Goal: Task Accomplishment & Management: Use online tool/utility

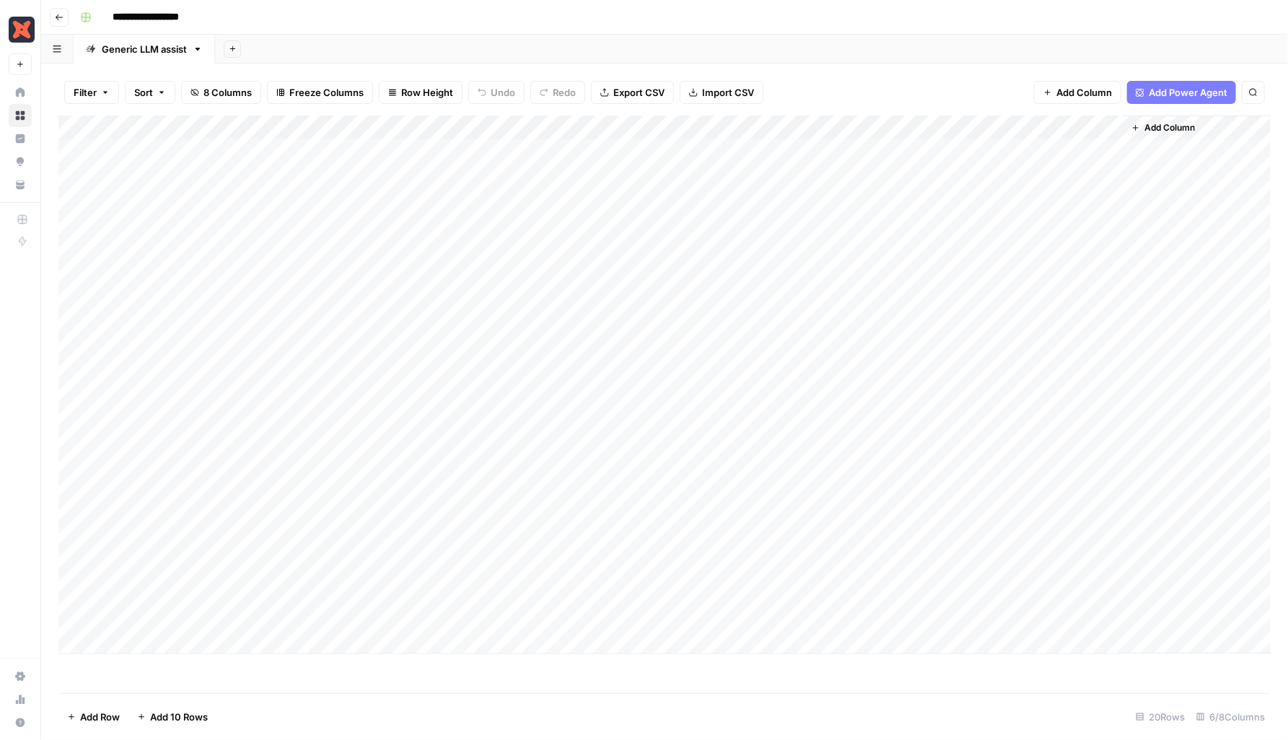
click at [882, 221] on div "Add Column" at bounding box center [664, 384] width 1212 height 538
click at [870, 224] on div "Add Column" at bounding box center [664, 384] width 1212 height 538
click at [888, 85] on div "Filter Sort 8 Columns Freeze Columns Row Height Undo Redo Export CSV Import CSV…" at bounding box center [664, 92] width 1212 height 46
click at [800, 348] on div "Add Column" at bounding box center [664, 384] width 1212 height 538
click at [843, 53] on div "Add Sheet" at bounding box center [751, 49] width 1073 height 29
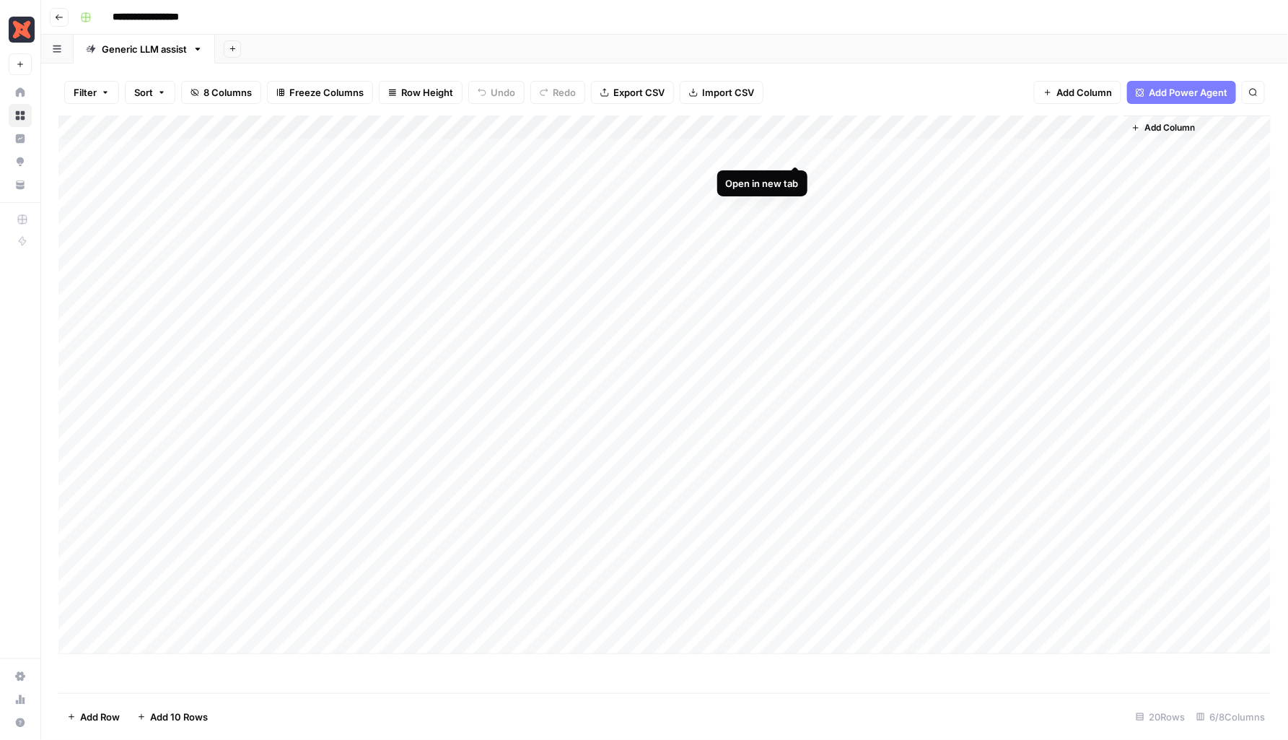
click at [792, 147] on div "Add Column" at bounding box center [664, 384] width 1212 height 538
click at [868, 151] on div "Add Column" at bounding box center [664, 384] width 1212 height 538
click at [895, 69] on div "Filter Sort 8 Columns Freeze Columns Row Height Undo Redo Export CSV Import CSV…" at bounding box center [664, 92] width 1212 height 46
click at [800, 344] on div "Add Column" at bounding box center [664, 384] width 1212 height 538
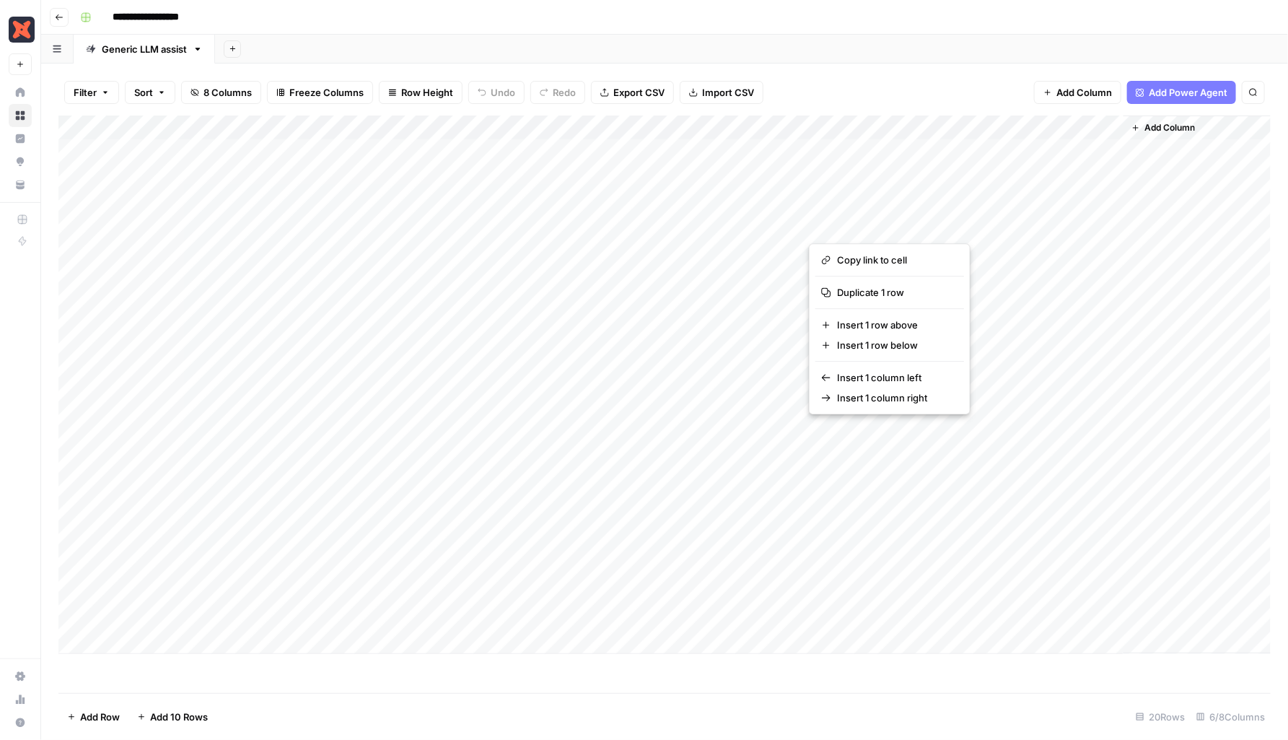
click at [895, 227] on button "button" at bounding box center [862, 224] width 107 height 25
click at [878, 130] on div "Add Column" at bounding box center [664, 384] width 1212 height 538
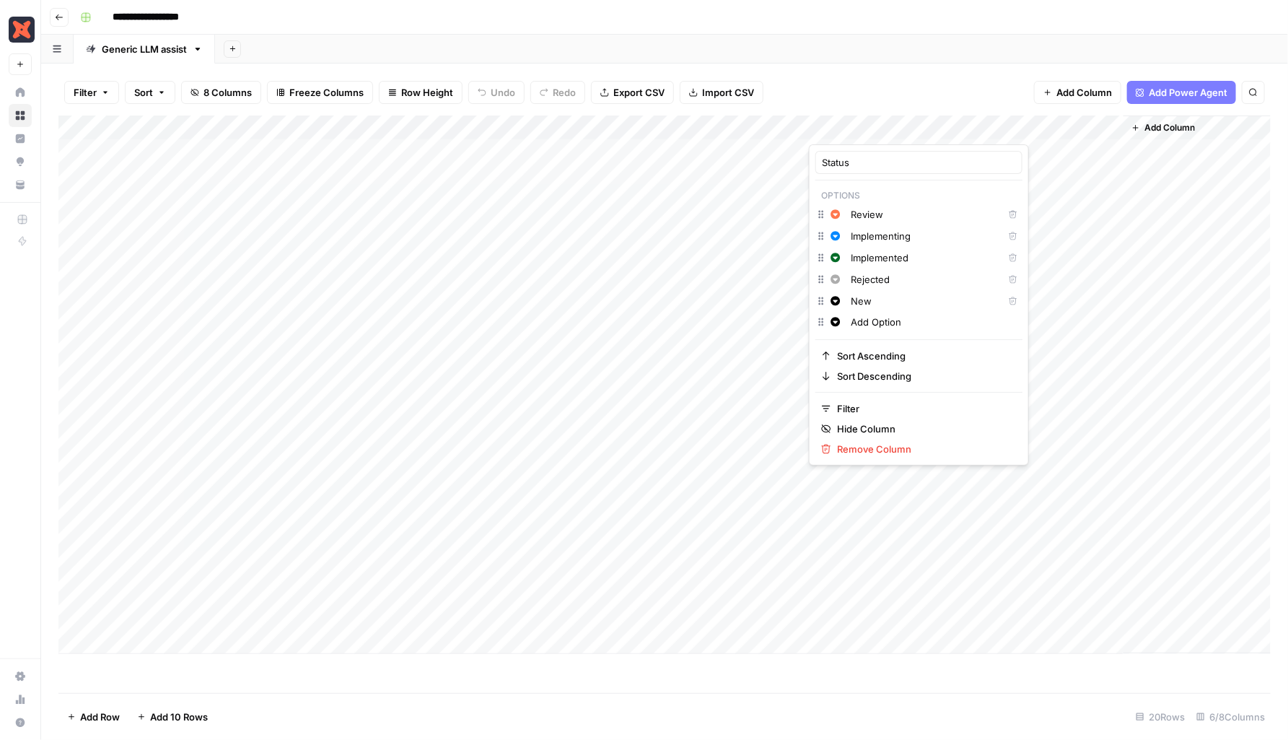
click at [904, 128] on div at bounding box center [862, 129] width 107 height 29
click at [889, 320] on input "Add Option" at bounding box center [933, 322] width 165 height 14
drag, startPoint x: 912, startPoint y: 321, endPoint x: 846, endPoint y: 319, distance: 66.4
click at [846, 319] on div "Change color Add Option" at bounding box center [918, 323] width 207 height 20
type input "Published"
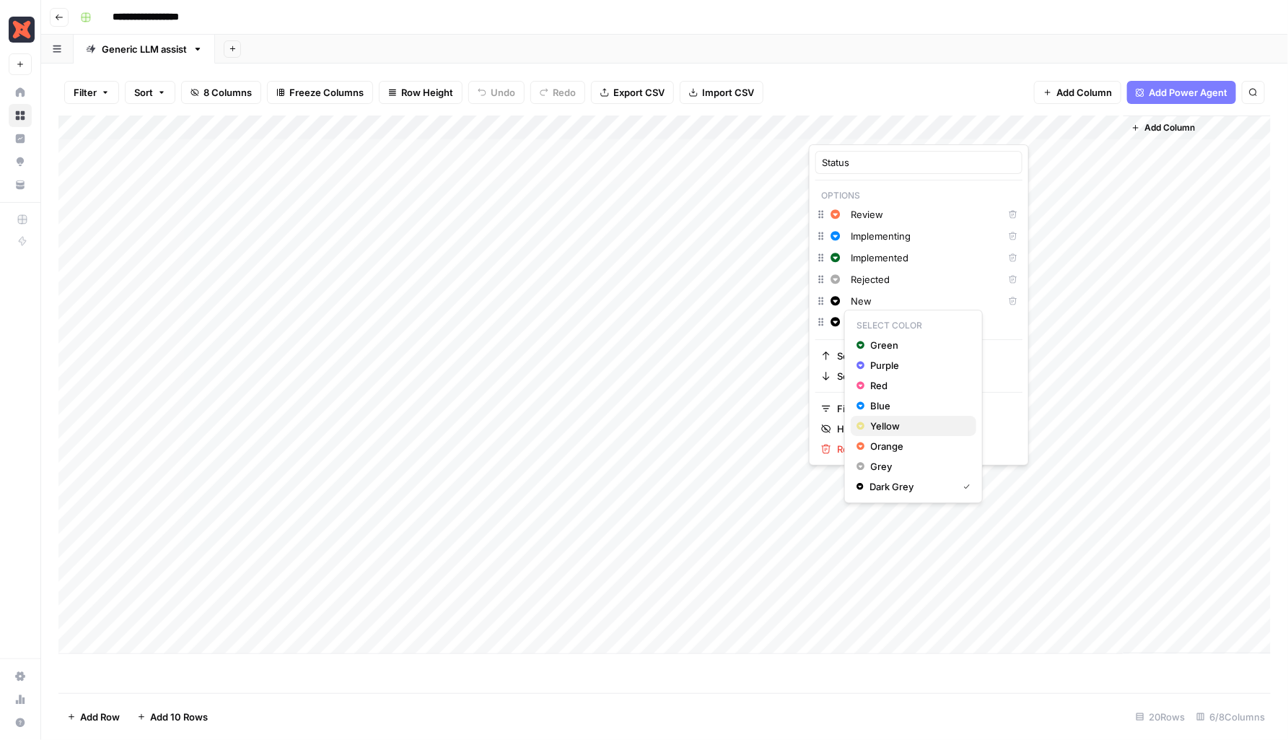
click at [889, 427] on span "Yellow" at bounding box center [918, 426] width 94 height 14
drag, startPoint x: 816, startPoint y: 320, endPoint x: 828, endPoint y: 328, distance: 13.6
click at [828, 328] on div "Change color Published" at bounding box center [918, 323] width 207 height 20
drag, startPoint x: 822, startPoint y: 323, endPoint x: 834, endPoint y: 317, distance: 12.9
click at [834, 317] on html "**********" at bounding box center [644, 370] width 1288 height 740
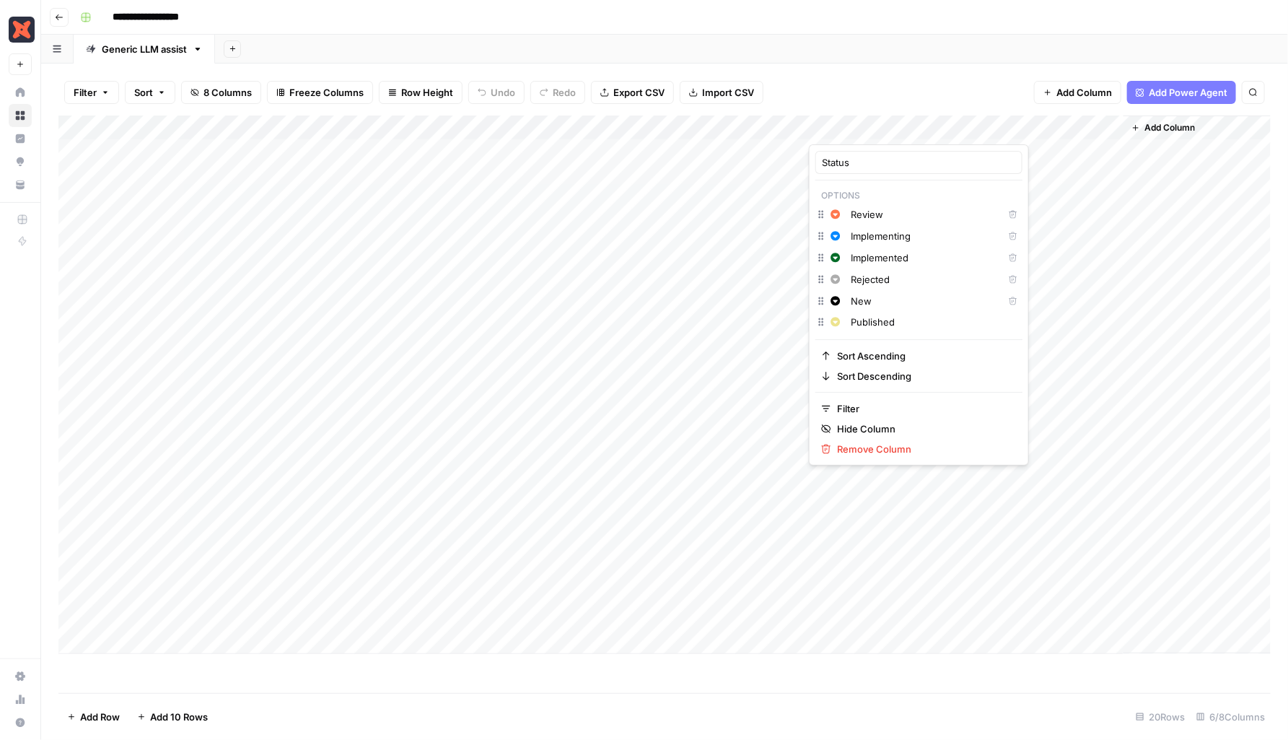
click at [912, 155] on input "Status" at bounding box center [919, 162] width 194 height 14
drag, startPoint x: 821, startPoint y: 298, endPoint x: 823, endPoint y: 214, distance: 83.7
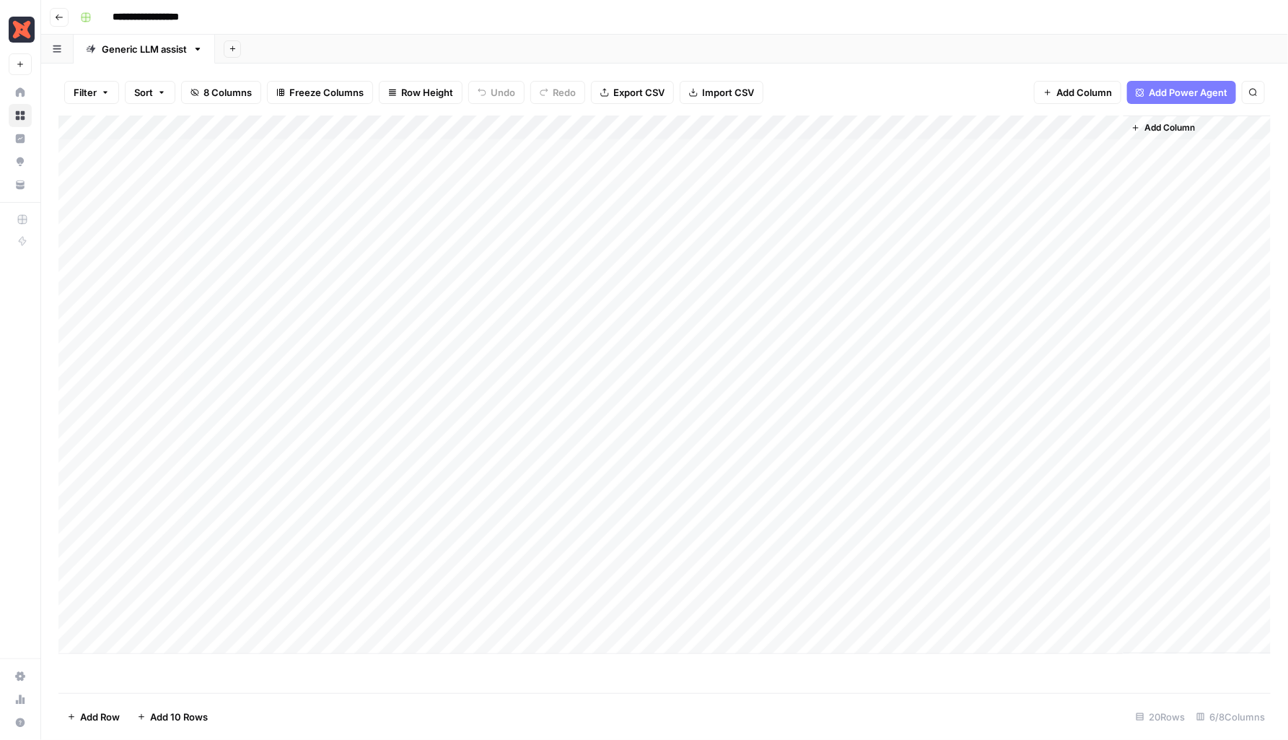
click at [907, 123] on div "Add Column" at bounding box center [664, 384] width 1212 height 538
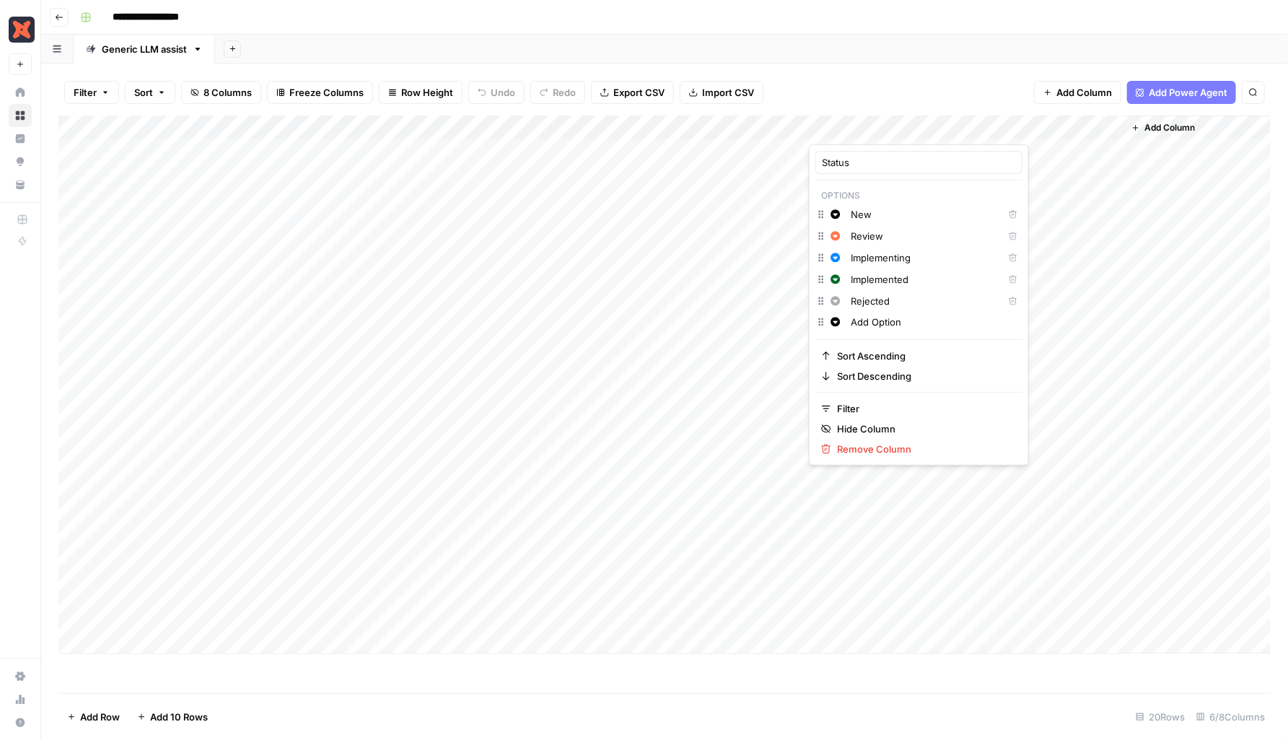
click at [873, 318] on input "Add Option" at bounding box center [933, 322] width 165 height 14
type input "Published"
click at [839, 319] on icon "button" at bounding box center [835, 321] width 9 height 9
click at [862, 430] on icon "button" at bounding box center [861, 426] width 9 height 10
click at [865, 384] on div "Yellow" at bounding box center [914, 384] width 114 height 14
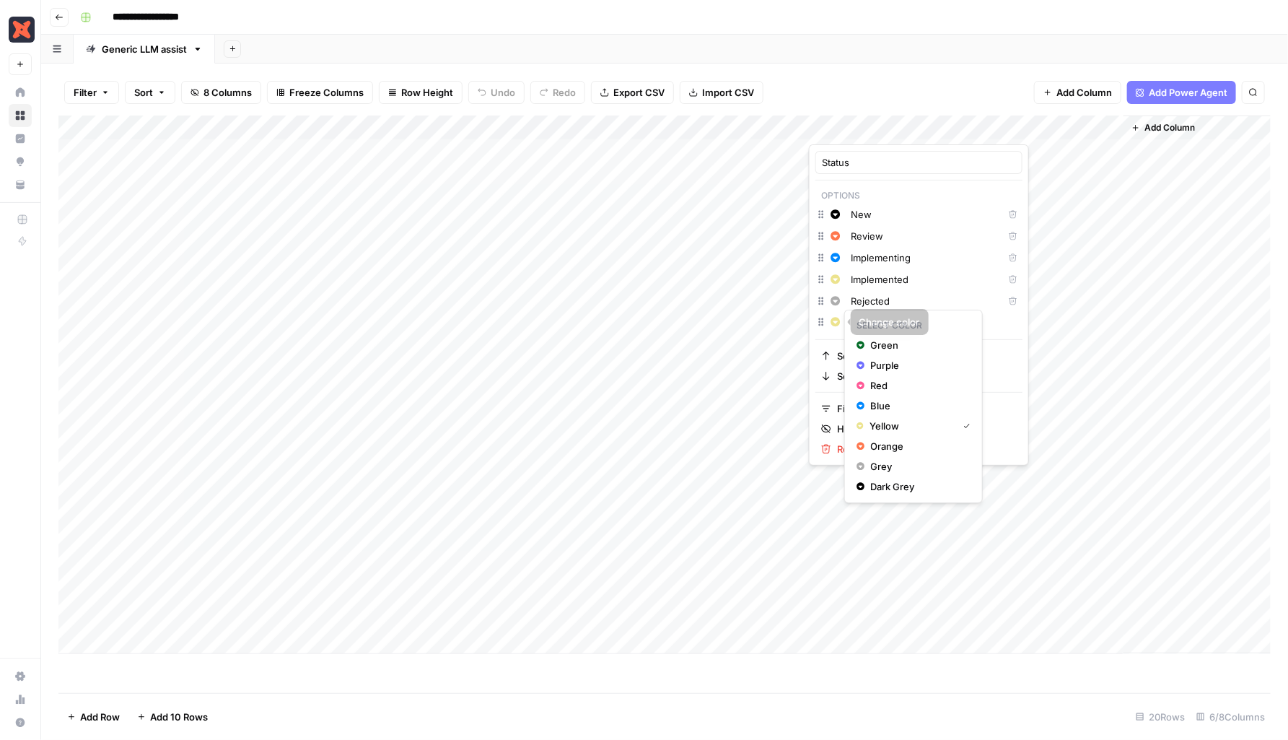
click at [838, 319] on icon "button" at bounding box center [835, 321] width 9 height 9
click at [879, 346] on span "Green" at bounding box center [918, 345] width 94 height 14
click at [1045, 286] on div "Add Column" at bounding box center [664, 384] width 1212 height 538
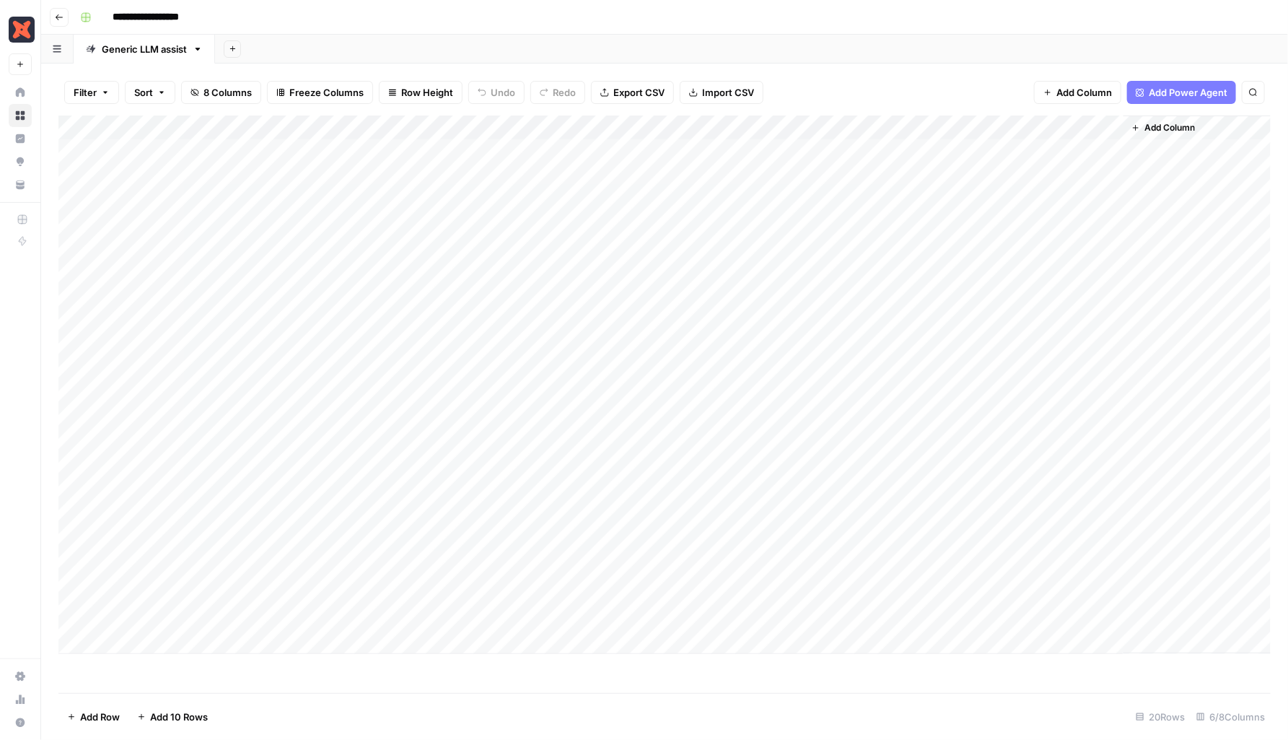
click at [888, 226] on div "Add Column" at bounding box center [664, 384] width 1212 height 538
click at [890, 228] on div "Add Column" at bounding box center [664, 384] width 1212 height 538
click at [890, 131] on div "Add Column" at bounding box center [664, 384] width 1212 height 538
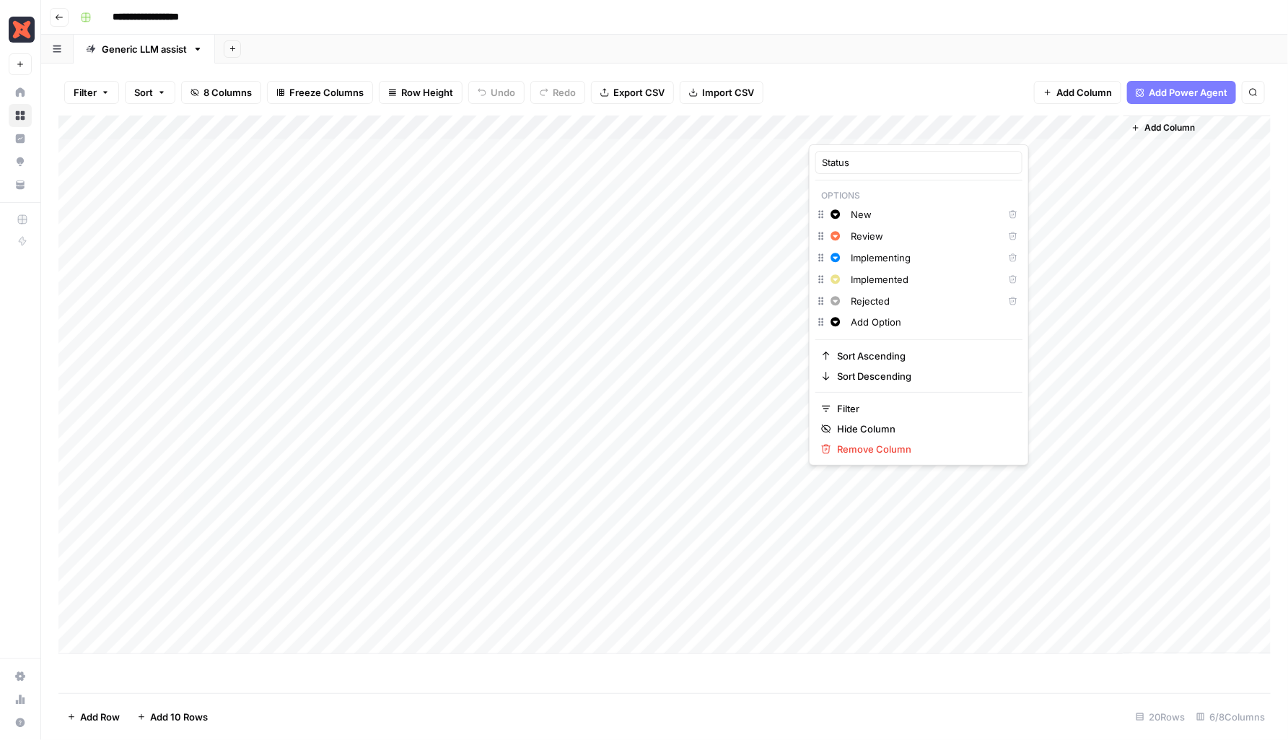
click at [887, 323] on input "Add Option" at bounding box center [933, 322] width 165 height 14
click at [900, 320] on input "Add Option" at bounding box center [933, 322] width 165 height 14
type input "Published"
click at [836, 322] on icon "button" at bounding box center [836, 323] width 10 height 10
click at [867, 344] on div "Green" at bounding box center [914, 346] width 114 height 14
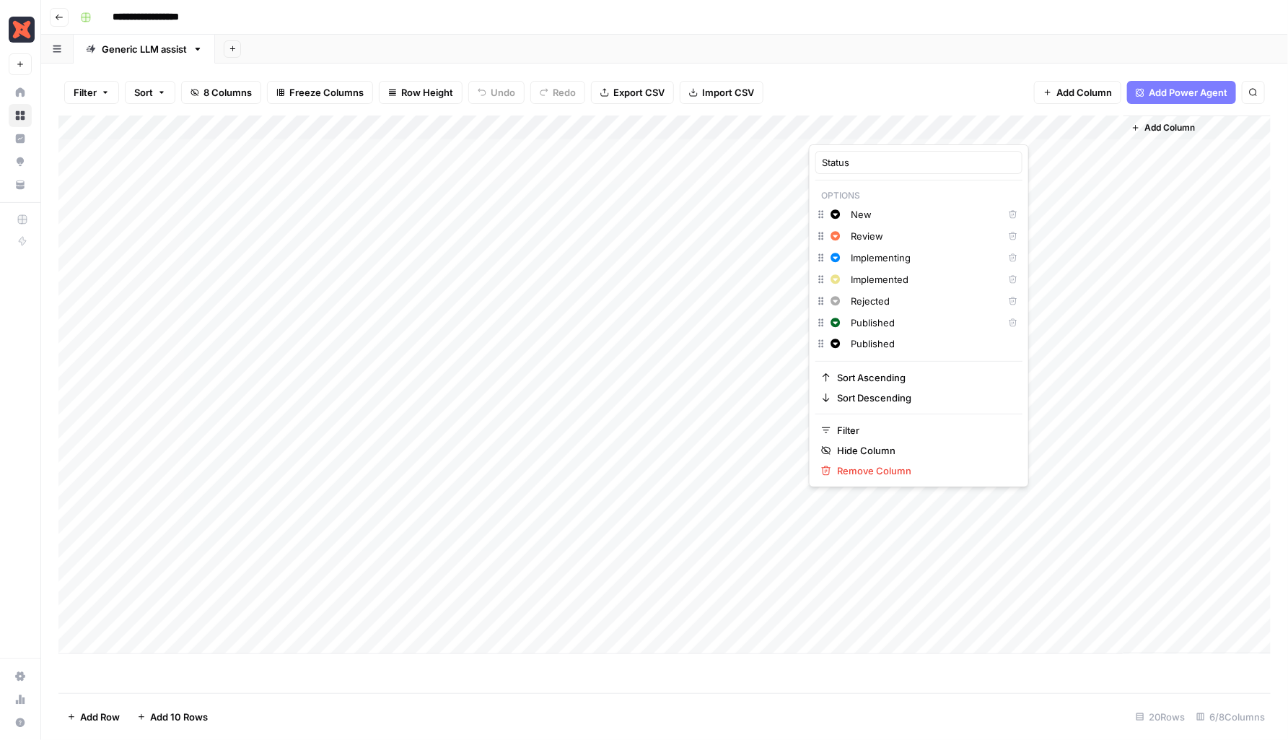
click at [997, 342] on div "Add Column" at bounding box center [664, 384] width 1212 height 538
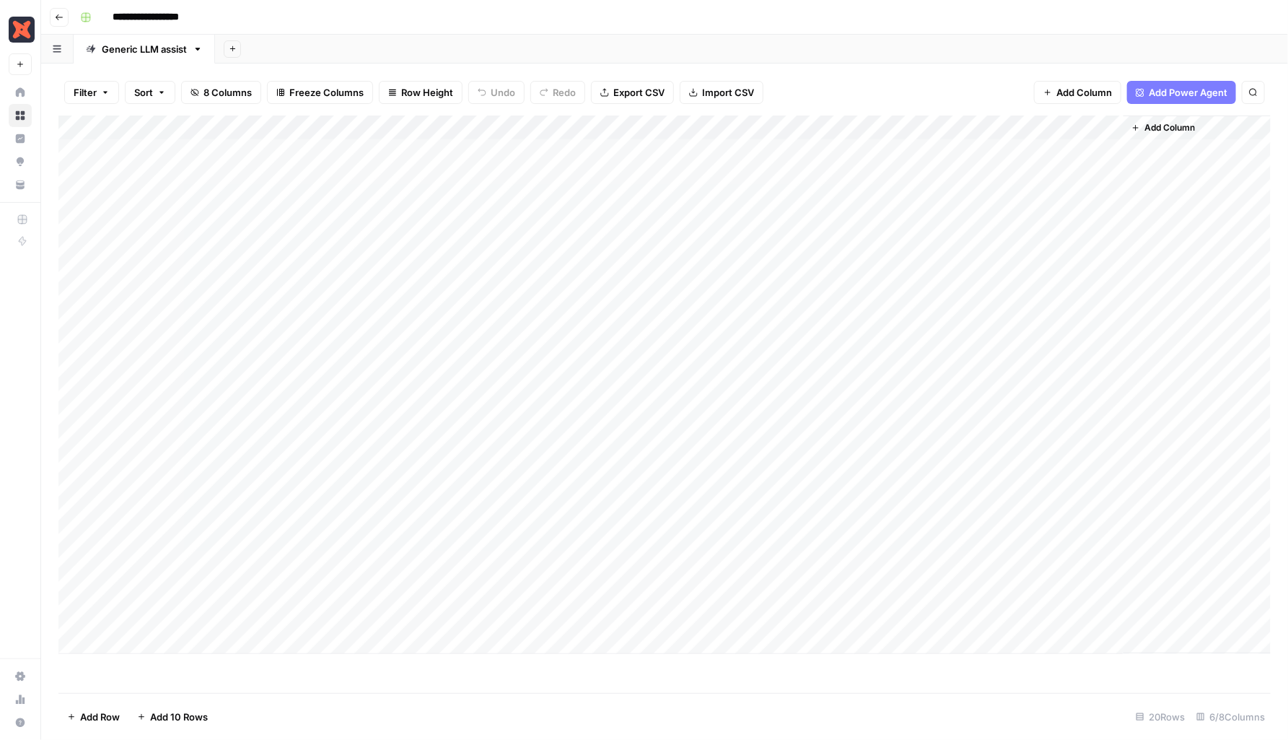
click at [879, 126] on div "Add Column" at bounding box center [664, 384] width 1212 height 538
drag, startPoint x: 909, startPoint y: 67, endPoint x: 908, endPoint y: 80, distance: 13.0
click at [909, 68] on div "Filter Sort 8 Columns Freeze Columns Row Height Undo Redo Export CSV Import CSV…" at bounding box center [664, 402] width 1247 height 676
click at [881, 222] on div "Add Column" at bounding box center [664, 384] width 1212 height 538
click at [893, 227] on div "Add Column" at bounding box center [664, 384] width 1212 height 538
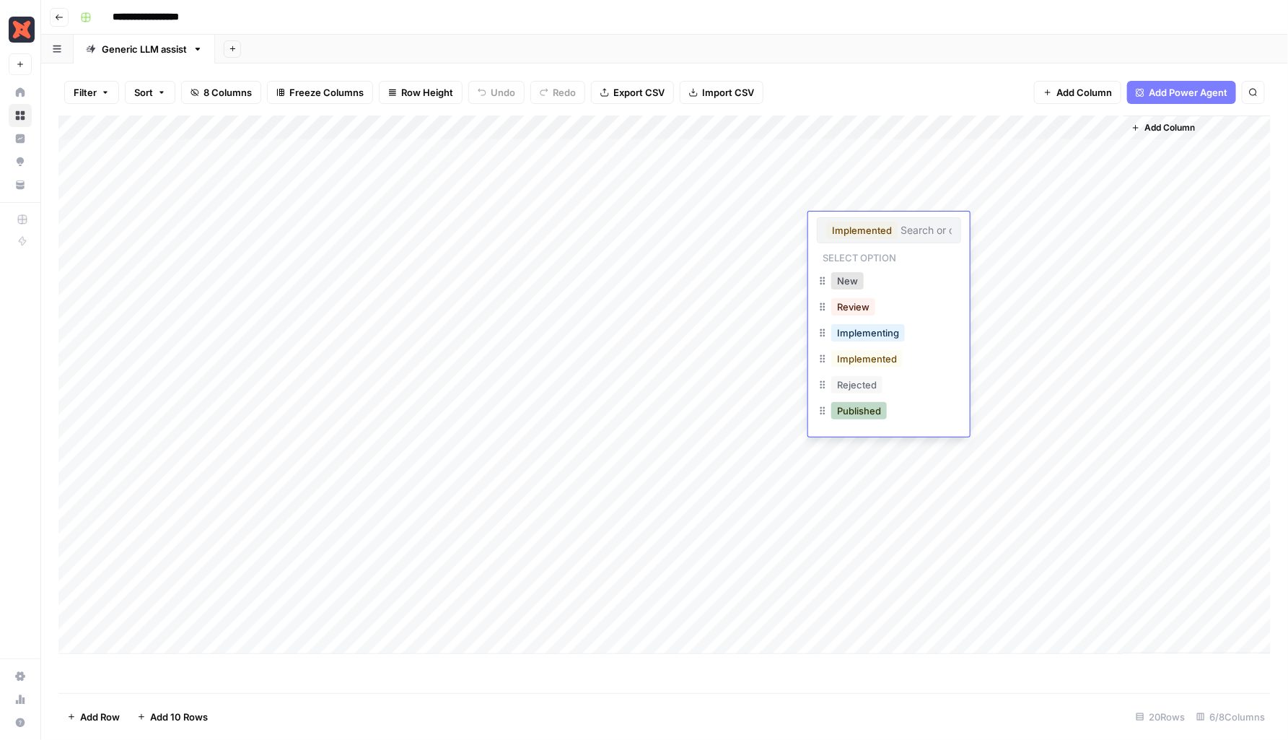
click at [869, 408] on button "Published" at bounding box center [859, 410] width 56 height 17
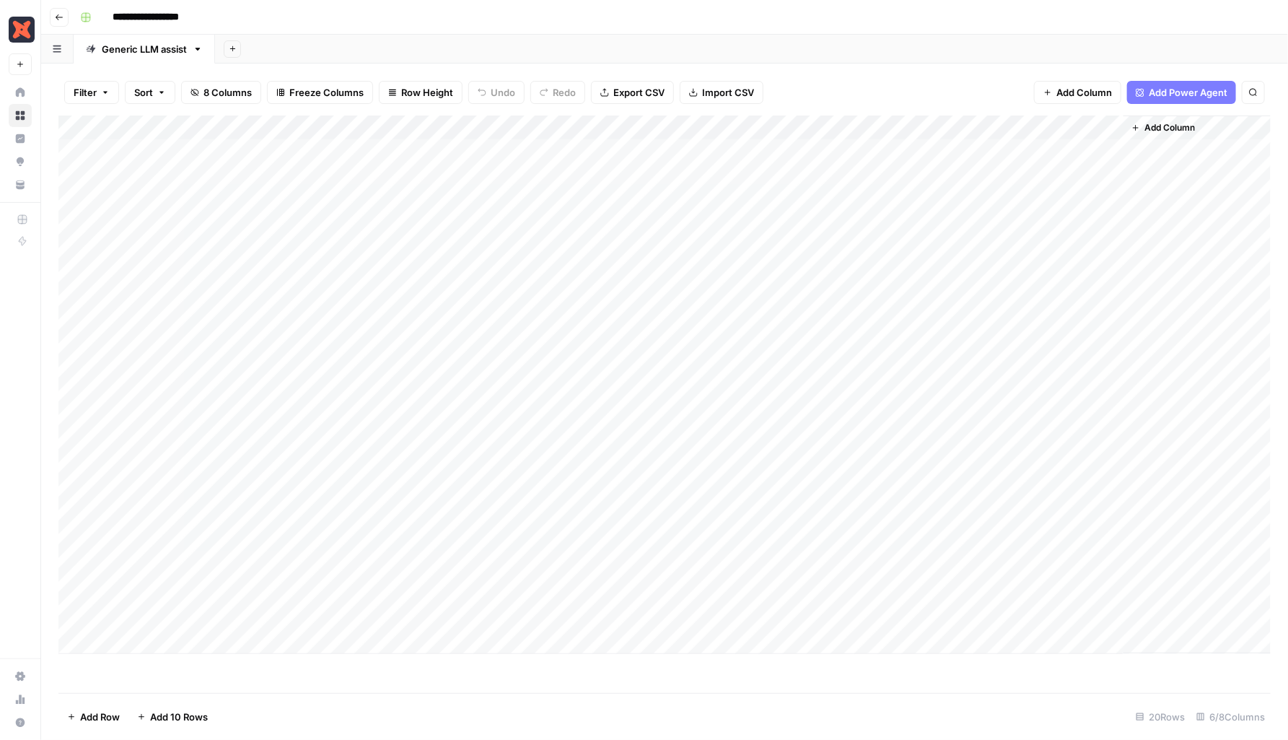
drag, startPoint x: 888, startPoint y: 253, endPoint x: 888, endPoint y: 285, distance: 32.5
click at [888, 253] on div "Add Column" at bounding box center [664, 384] width 1212 height 538
click at [888, 254] on div "Add Column" at bounding box center [664, 384] width 1212 height 538
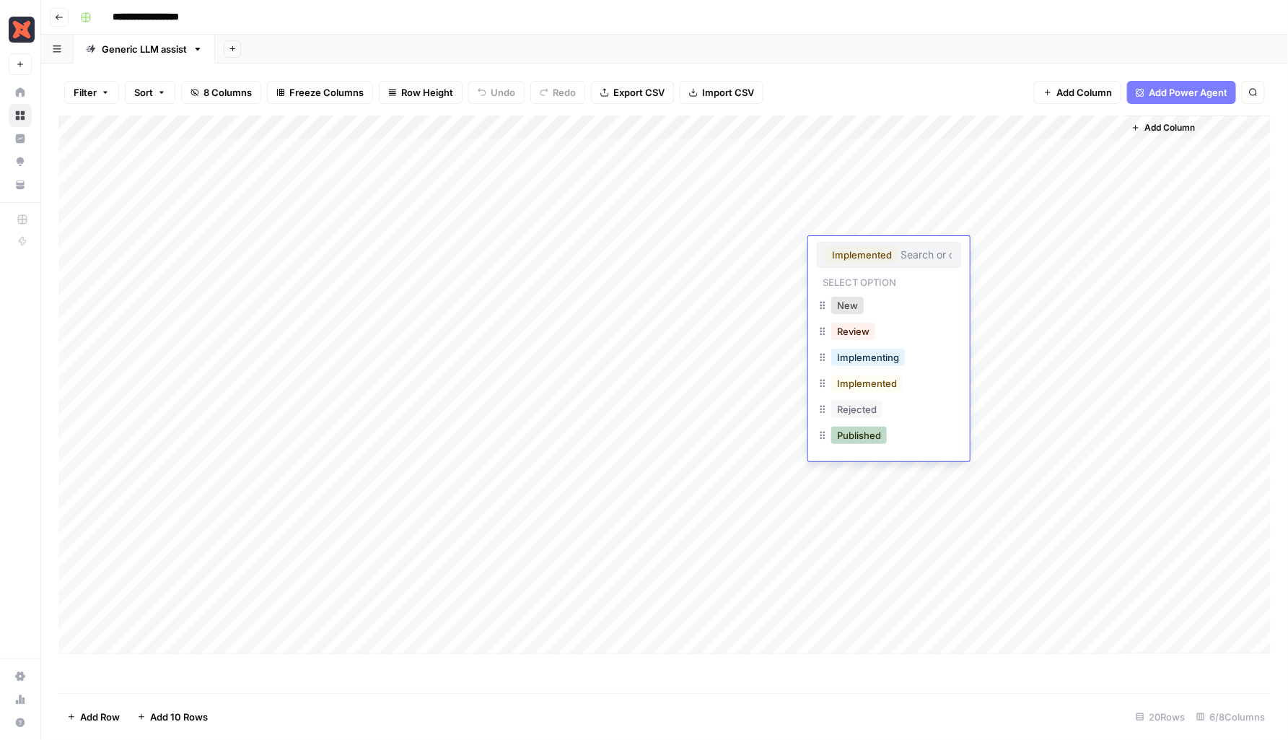
drag, startPoint x: 885, startPoint y: 435, endPoint x: 886, endPoint y: 425, distance: 10.1
click at [885, 434] on button "Published" at bounding box center [859, 435] width 56 height 17
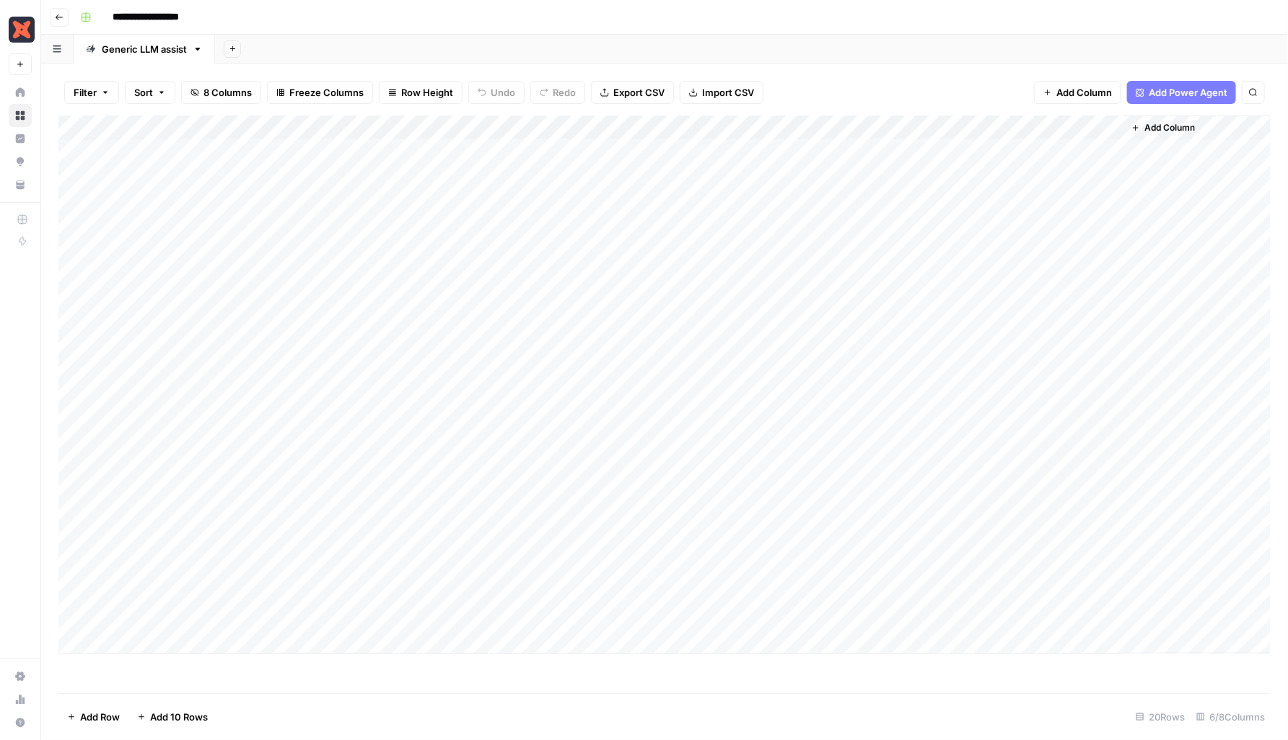
click at [885, 280] on div "Add Column" at bounding box center [664, 384] width 1212 height 538
click at [885, 279] on div "Add Column" at bounding box center [664, 384] width 1212 height 538
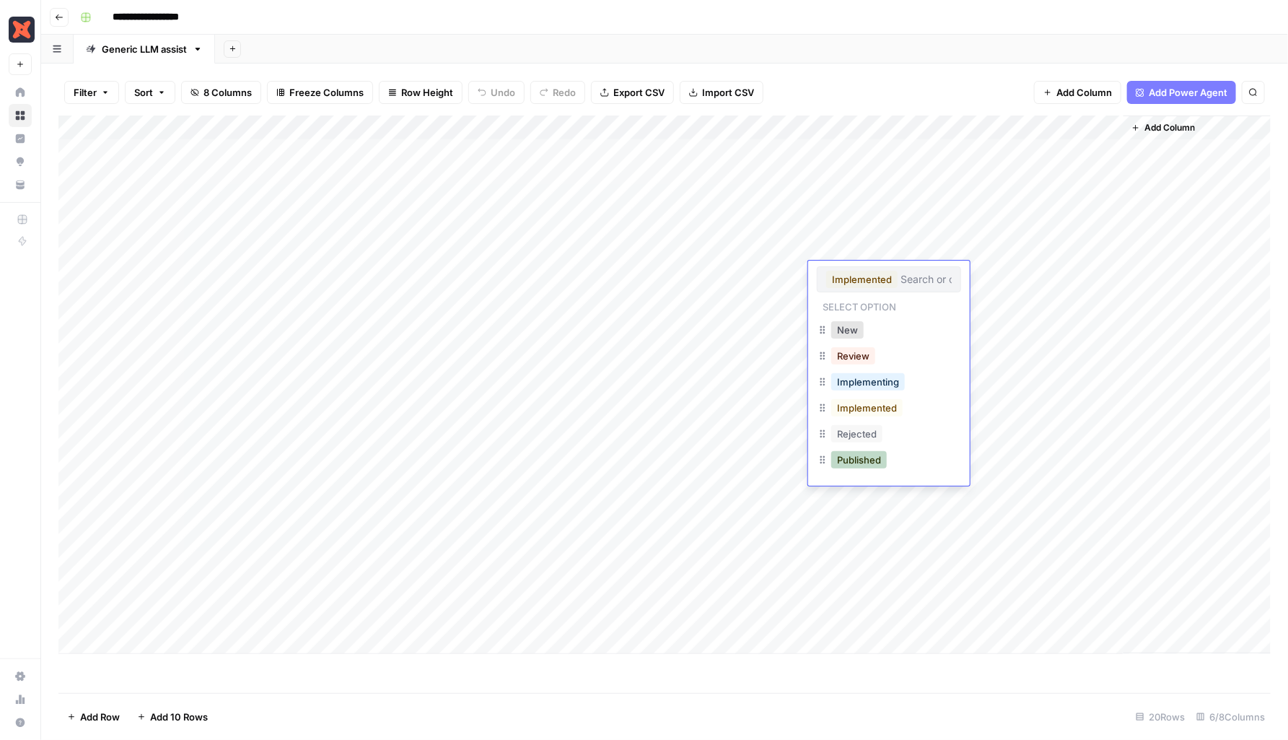
click at [882, 461] on button "Published" at bounding box center [859, 459] width 56 height 17
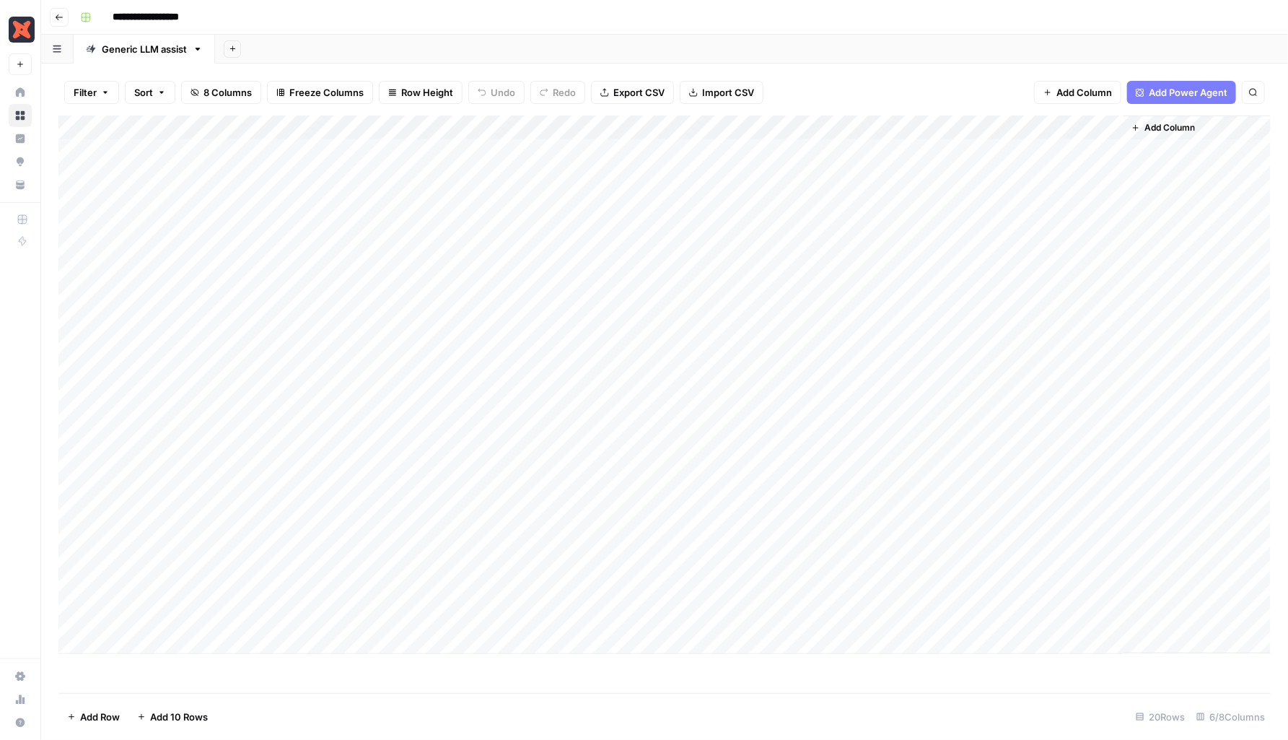
click at [887, 297] on div "Add Column" at bounding box center [664, 384] width 1212 height 538
click at [887, 306] on div "Add Column" at bounding box center [664, 384] width 1212 height 538
click at [871, 486] on button "Published" at bounding box center [859, 484] width 56 height 17
click at [890, 323] on div "Add Column" at bounding box center [664, 384] width 1212 height 538
click at [888, 325] on div "Add Column" at bounding box center [664, 384] width 1212 height 538
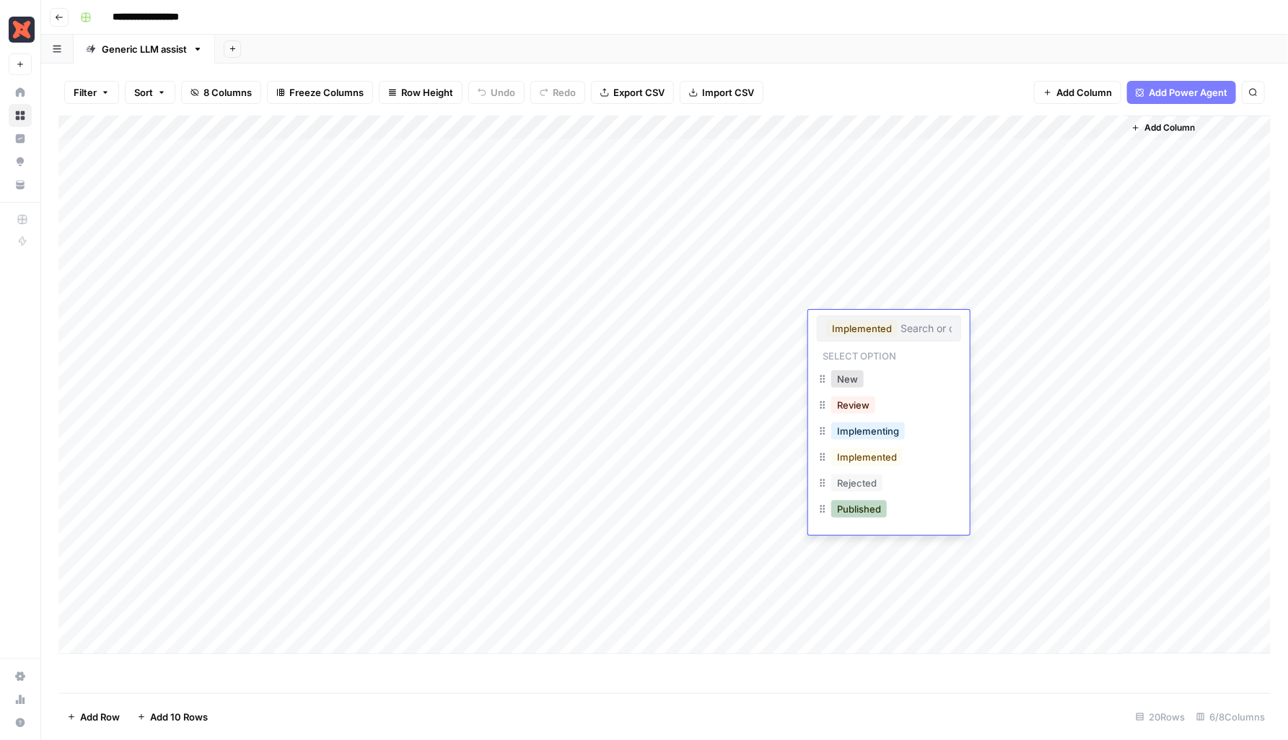
click at [883, 511] on button "Published" at bounding box center [859, 508] width 56 height 17
click at [910, 32] on header "**********" at bounding box center [664, 17] width 1247 height 35
click at [904, 79] on div "Filter Sort 8 Columns Freeze Columns Row Height Undo Redo Export CSV Import CSV…" at bounding box center [664, 92] width 1212 height 46
click at [987, 98] on div "Filter Sort 8 Columns Freeze Columns Row Height Undo Redo Export CSV Import CSV…" at bounding box center [664, 92] width 1212 height 46
